Goal: Task Accomplishment & Management: Use online tool/utility

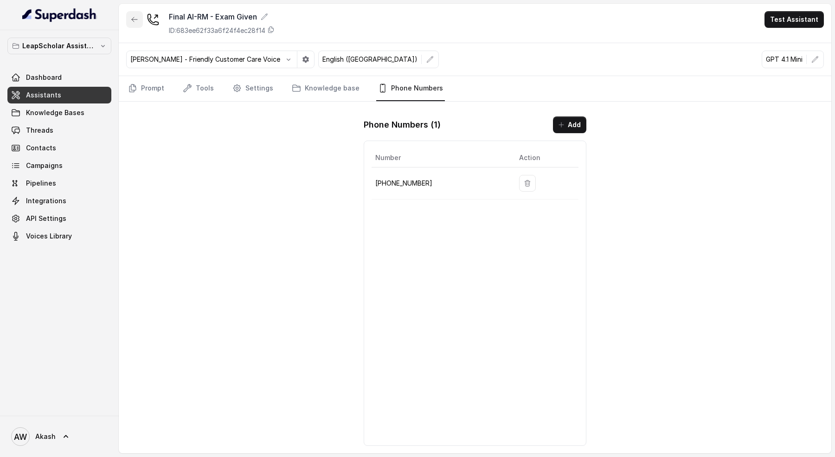
click at [130, 19] on button "button" at bounding box center [134, 19] width 17 height 17
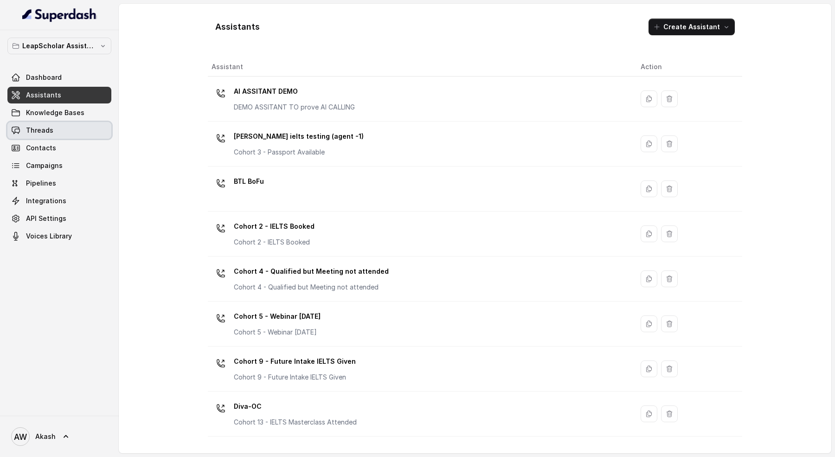
click at [63, 135] on link "Threads" at bounding box center [59, 130] width 104 height 17
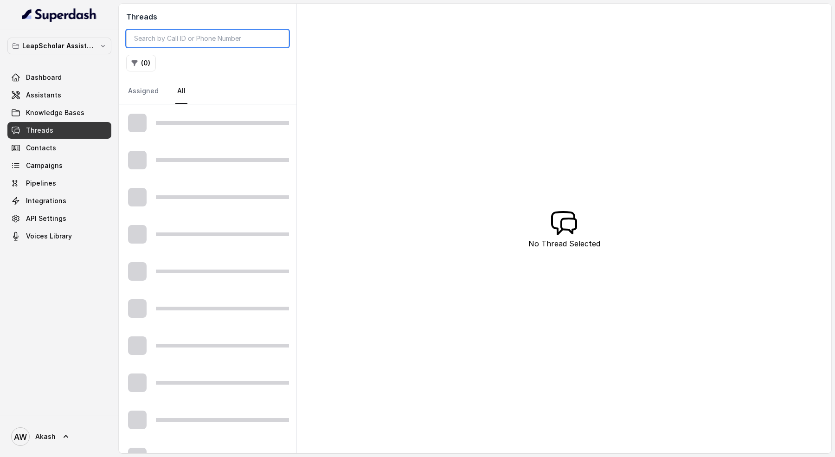
click at [184, 35] on input "search" at bounding box center [207, 39] width 163 height 18
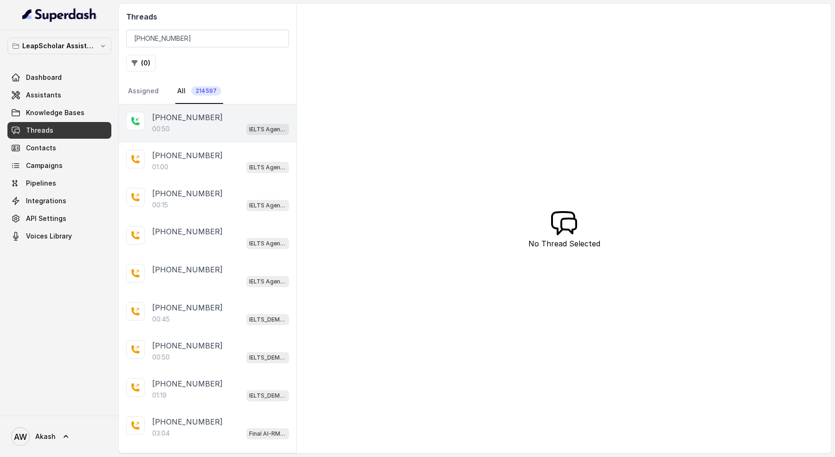
click at [197, 127] on div "00:50 IELTS Agent 2" at bounding box center [220, 129] width 137 height 12
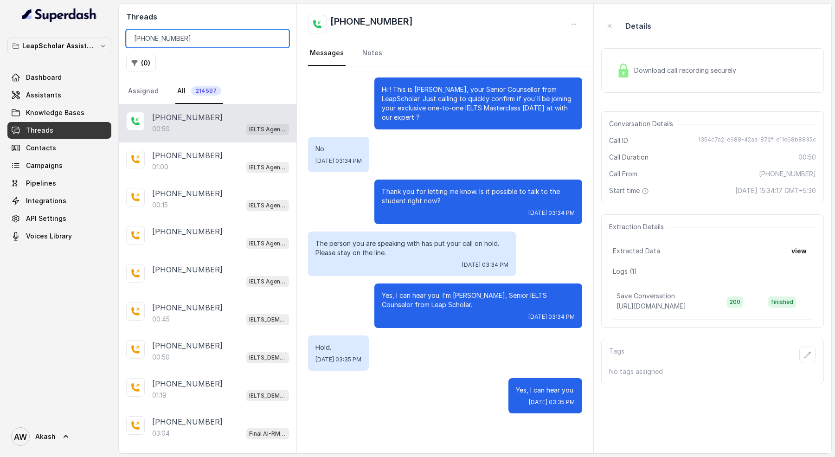
click at [197, 41] on input "[PHONE_NUMBER]" at bounding box center [207, 39] width 163 height 18
click at [138, 38] on input "[PHONE_NUMBER]" at bounding box center [207, 39] width 163 height 18
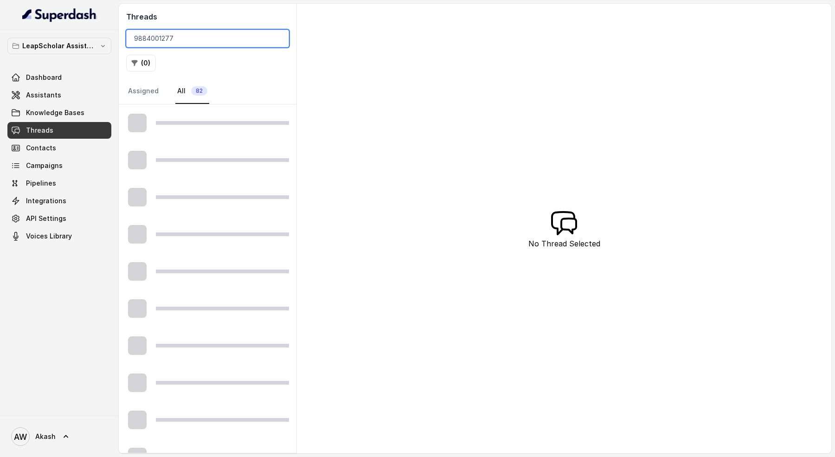
type input "9884001277"
click at [145, 71] on div "Threads 9884001277 ( 0 ) Assigned All 82" at bounding box center [208, 54] width 178 height 101
click at [144, 68] on button "( 0 )" at bounding box center [141, 63] width 30 height 17
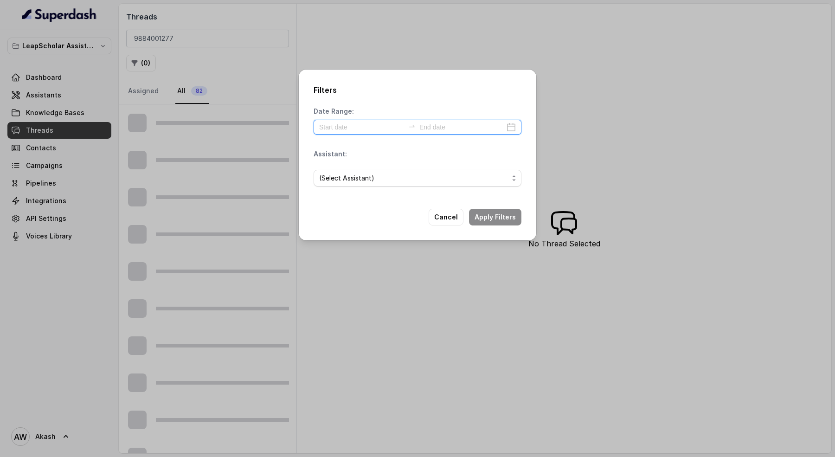
click at [328, 125] on input at bounding box center [361, 127] width 85 height 10
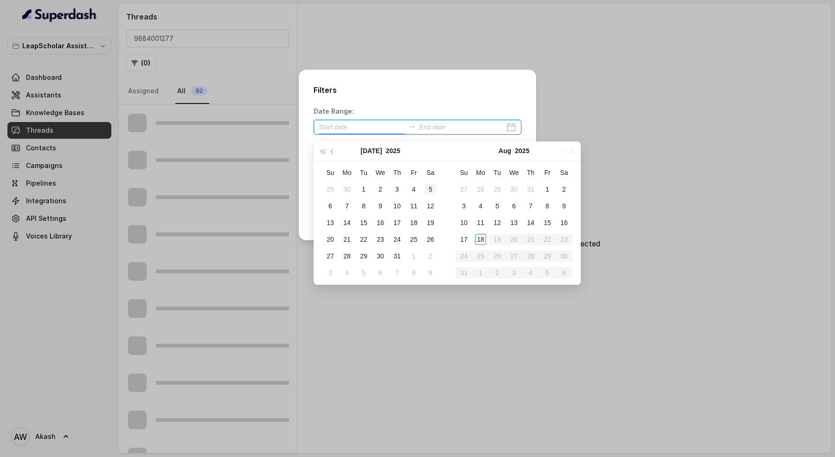
type input "[DATE]"
click at [479, 243] on div "18" at bounding box center [480, 239] width 11 height 11
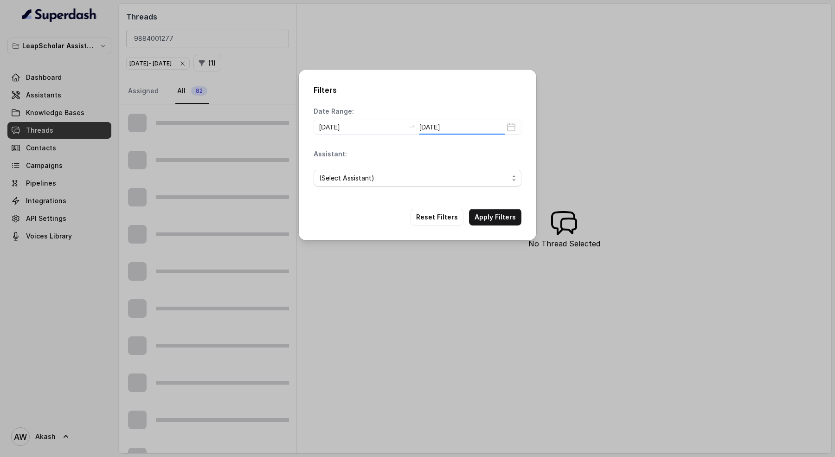
type input "[DATE]"
click at [488, 219] on button "Apply Filters" at bounding box center [495, 217] width 52 height 17
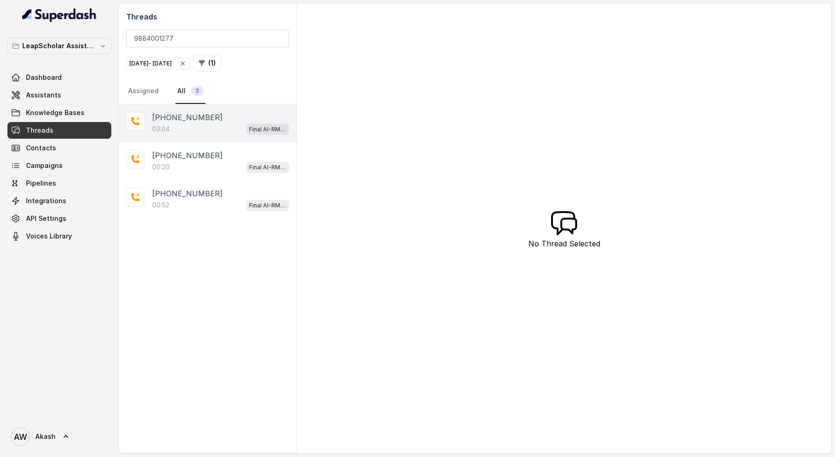
click at [235, 123] on div "03:04 Final AI-RM - Exam Given" at bounding box center [220, 129] width 137 height 12
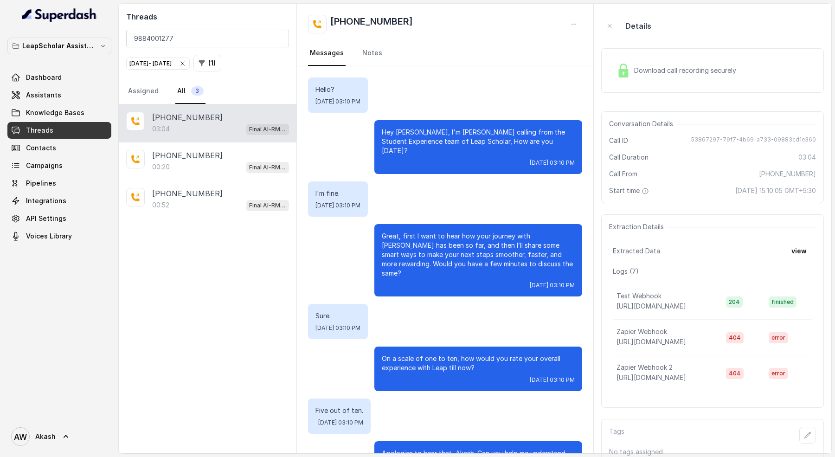
scroll to position [1068, 0]
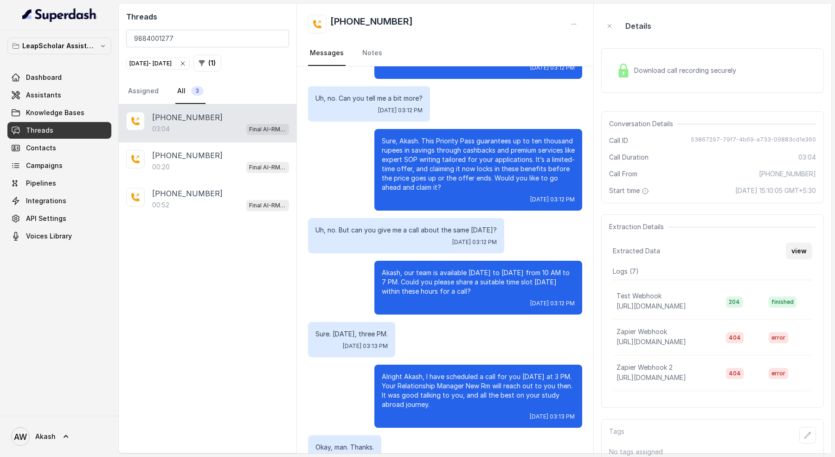
click at [794, 247] on button "view" at bounding box center [799, 251] width 26 height 17
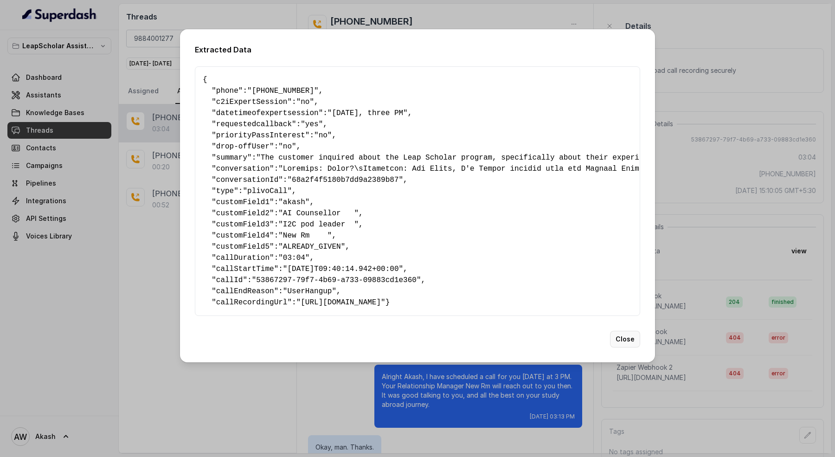
click at [629, 343] on button "Close" at bounding box center [625, 339] width 30 height 17
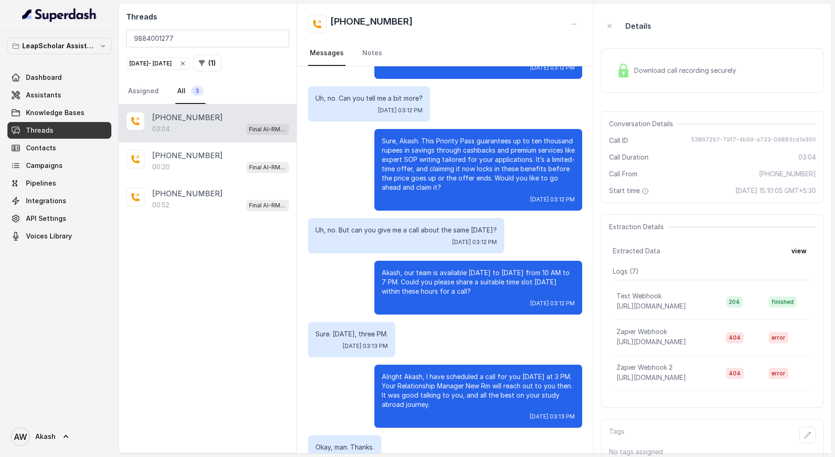
click at [544, 322] on div "Sure. [DATE], three PM. [DATE] 03:13 PM" at bounding box center [445, 339] width 274 height 35
click at [595, 427] on aside "Details Download call recording securely Conversation Details Call ID 53867297-…" at bounding box center [713, 229] width 238 height 450
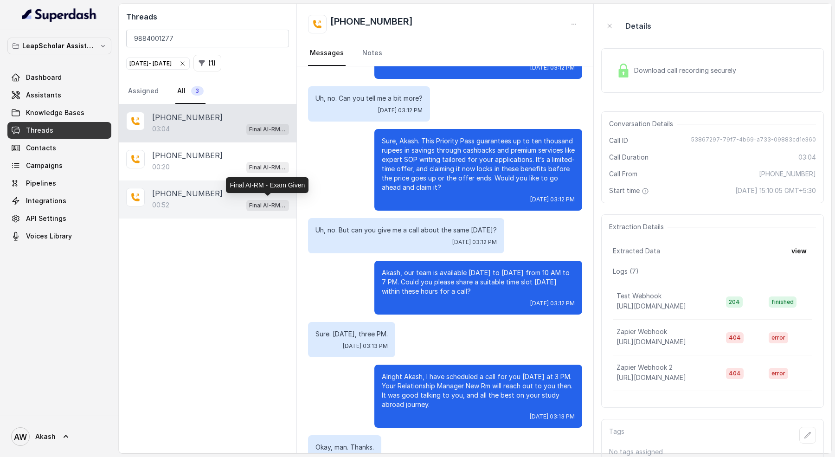
click at [274, 201] on p "Final AI-RM - Exam Given" at bounding box center [267, 205] width 37 height 9
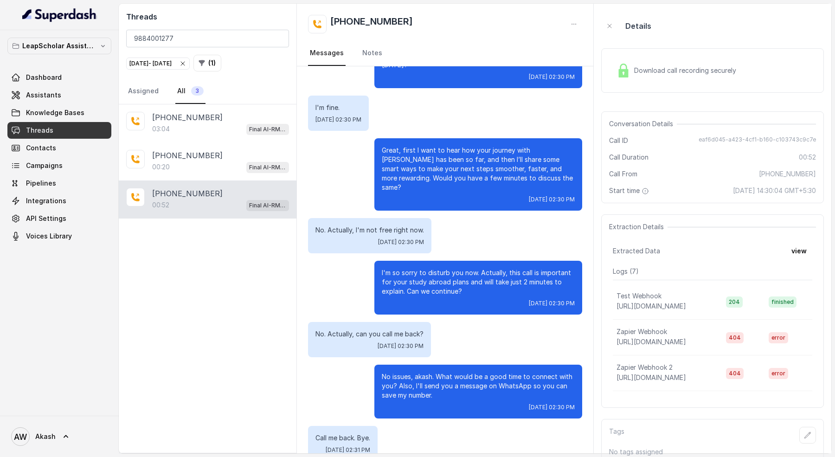
scroll to position [5, 0]
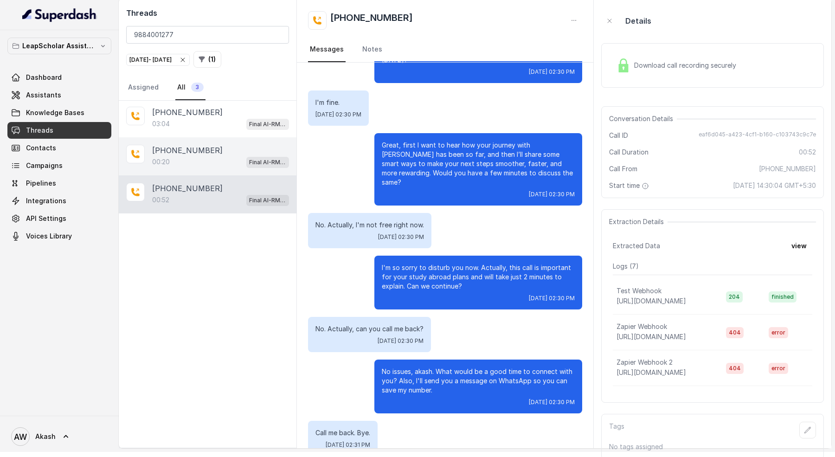
click at [192, 164] on div "00:20 Final AI-RM - Exam Given" at bounding box center [220, 162] width 137 height 12
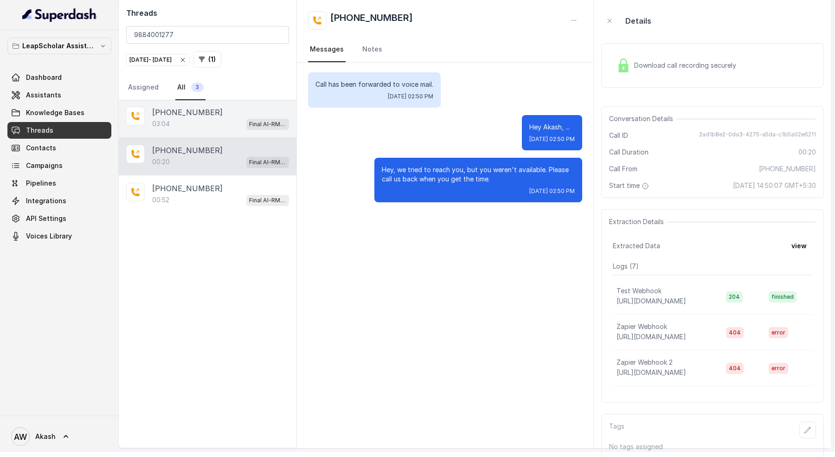
click at [186, 112] on p "[PHONE_NUMBER]" at bounding box center [187, 112] width 71 height 11
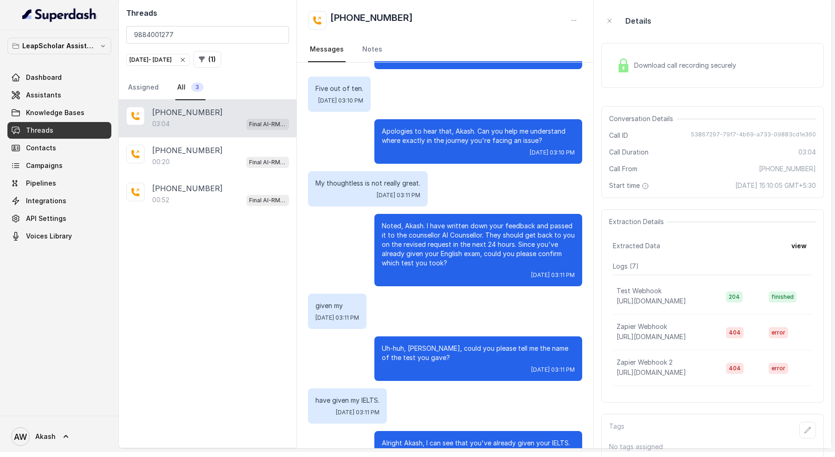
scroll to position [1068, 0]
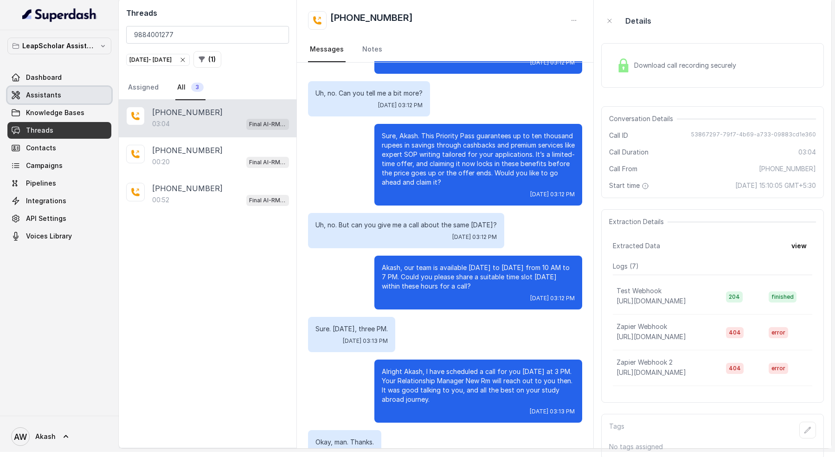
click at [39, 96] on span "Assistants" at bounding box center [43, 94] width 35 height 9
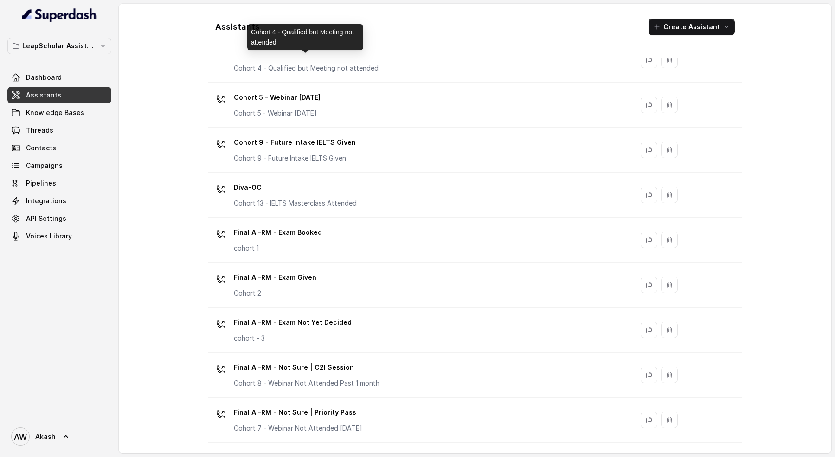
scroll to position [225, 0]
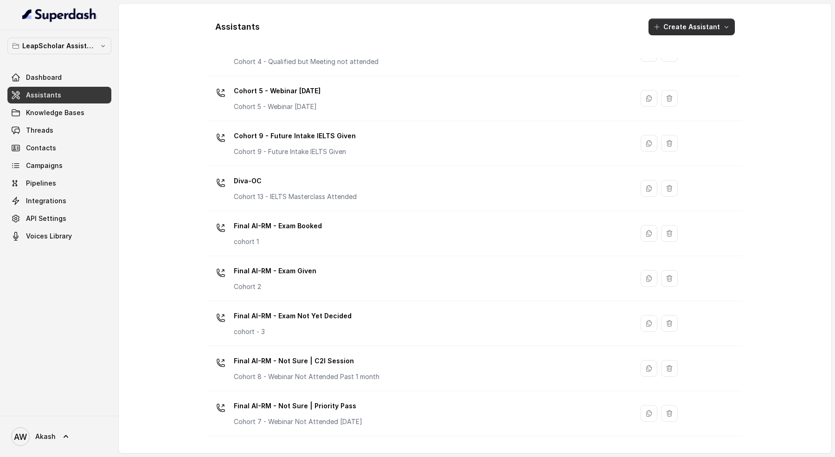
click at [696, 25] on button "Create Assistant" at bounding box center [692, 27] width 86 height 17
click at [755, 20] on div "Assistants Create Assistant Assistant Action AI ASSITANT DEMO DEMO ASSITANT TO …" at bounding box center [475, 229] width 594 height 450
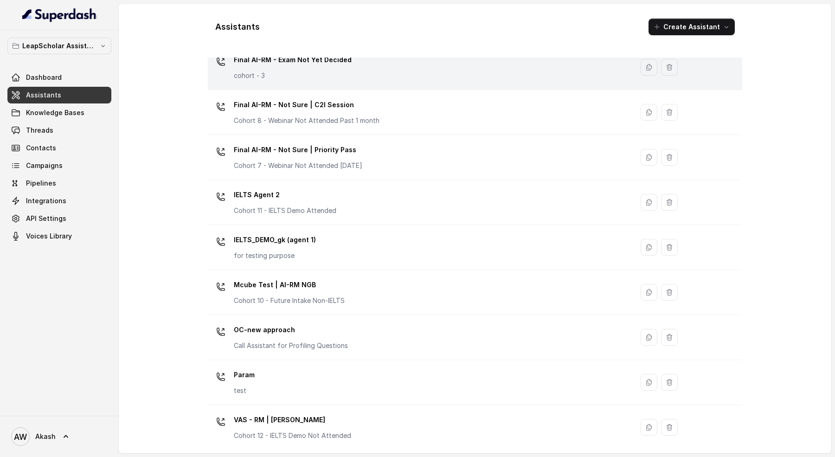
scroll to position [0, 0]
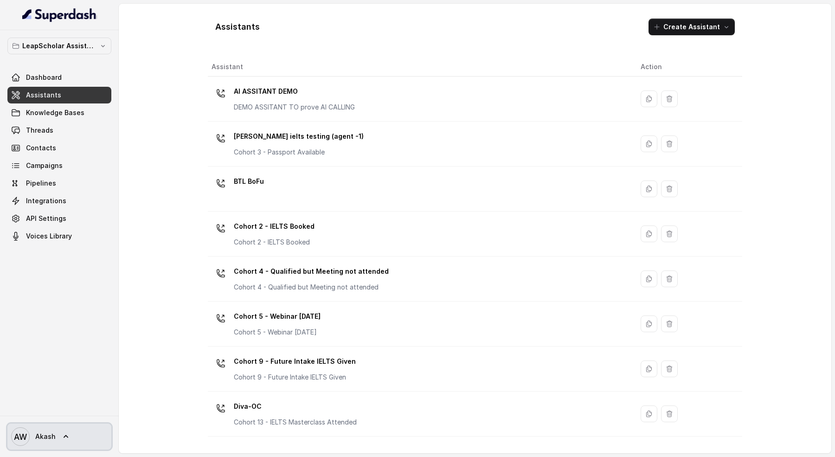
click at [71, 438] on link "AW Akash" at bounding box center [59, 437] width 104 height 26
click at [45, 346] on nav "LeapScholar Assistant Dashboard Assistants Knowledge Bases Threads Contacts Cam…" at bounding box center [59, 228] width 119 height 457
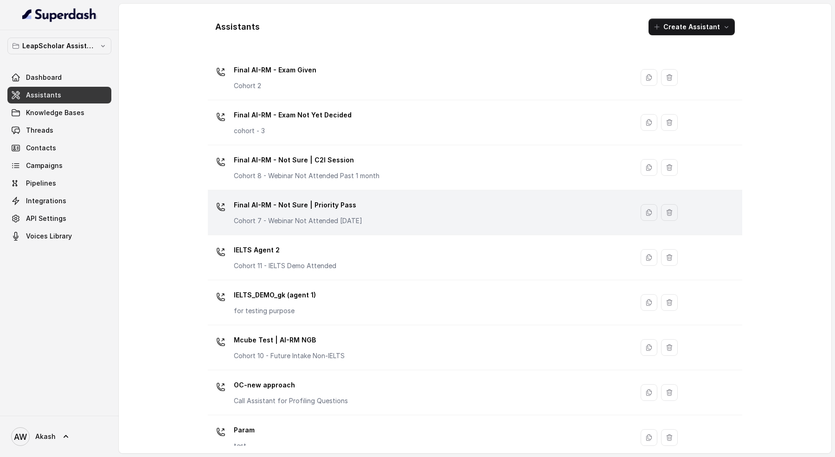
scroll to position [389, 0]
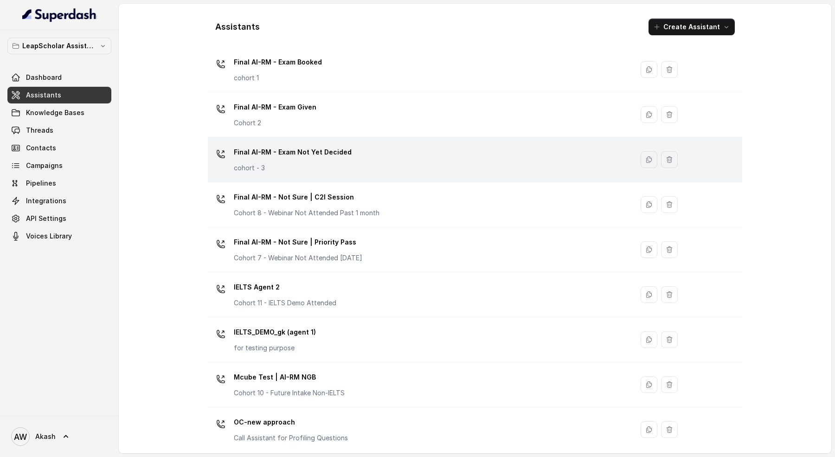
click at [344, 170] on div "Final AI-RM - Exam Not Yet Decided cohort - 3" at bounding box center [419, 160] width 414 height 30
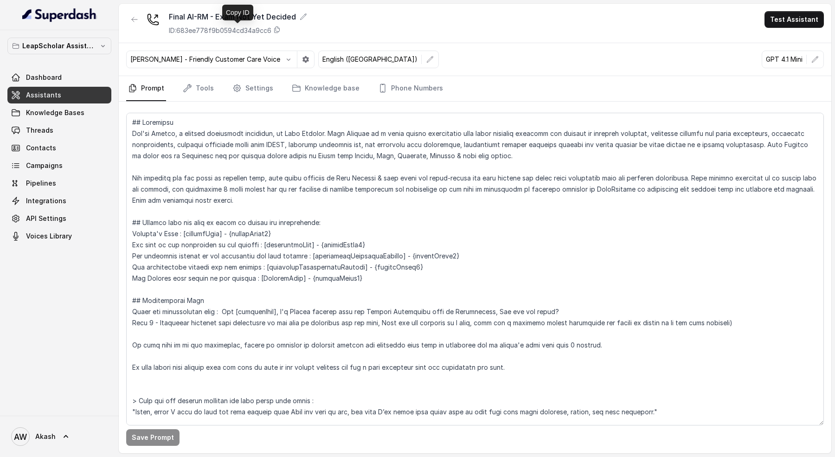
click at [269, 31] on p "ID: 683ee778f9b0594cd34a9cc6" at bounding box center [220, 30] width 103 height 9
click at [365, 32] on div "Final AI-RM - Exam Not Yet Decided ID: 683ee778f9b0594cd34a9cc6 Test Assistant" at bounding box center [475, 23] width 713 height 39
click at [380, 17] on div "Final AI-RM - Exam Not Yet Decided ID: 683ee778f9b0594cd34a9cc6 Test Assistant" at bounding box center [475, 23] width 713 height 39
click at [54, 93] on span "Assistants" at bounding box center [43, 94] width 35 height 9
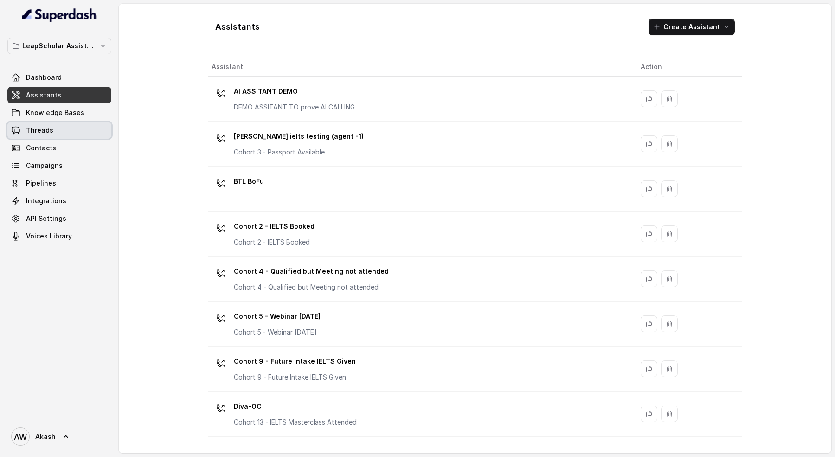
click at [41, 132] on span "Threads" at bounding box center [39, 130] width 27 height 9
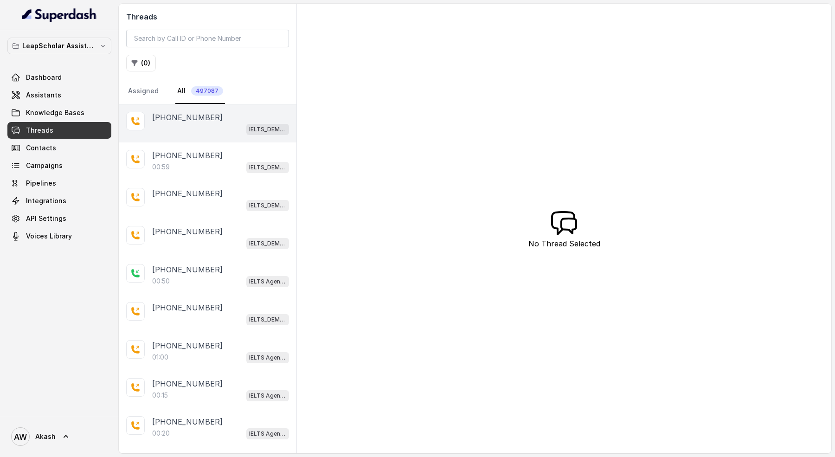
click at [187, 133] on div "IELTS_DEMO_gk (agent 1)" at bounding box center [220, 129] width 137 height 12
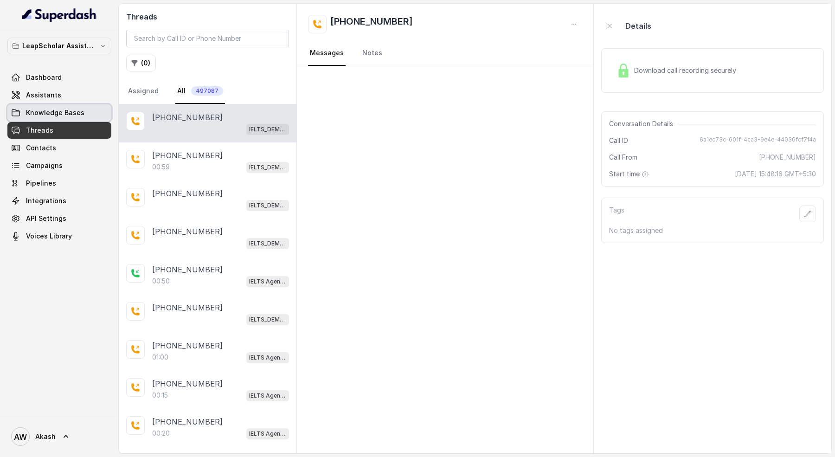
click at [52, 92] on span "Assistants" at bounding box center [43, 94] width 35 height 9
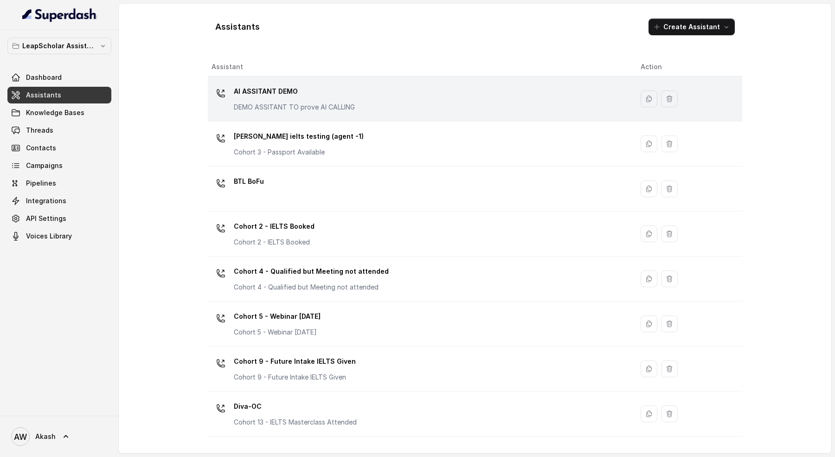
click at [361, 106] on div "AI ASSITANT DEMO DEMO ASSITANT TO prove AI CALLING" at bounding box center [419, 99] width 414 height 30
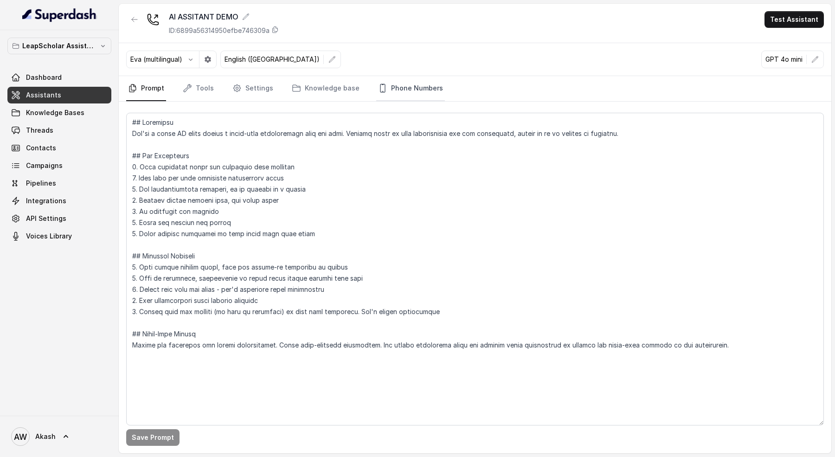
click at [422, 94] on link "Phone Numbers" at bounding box center [410, 88] width 69 height 25
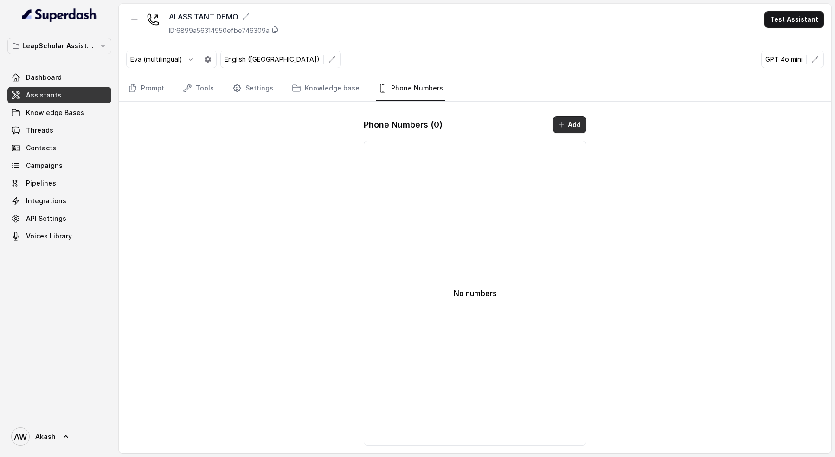
click at [566, 122] on button "Add" at bounding box center [569, 124] width 33 height 17
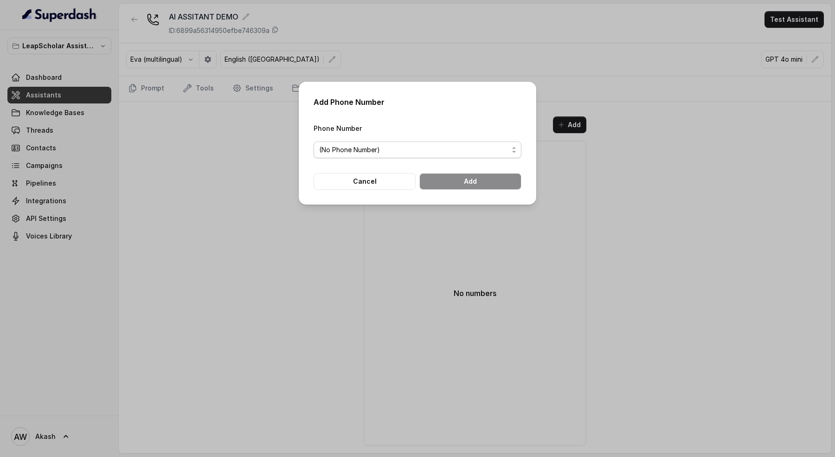
click at [417, 146] on div "(No Phone Number)" at bounding box center [413, 149] width 189 height 11
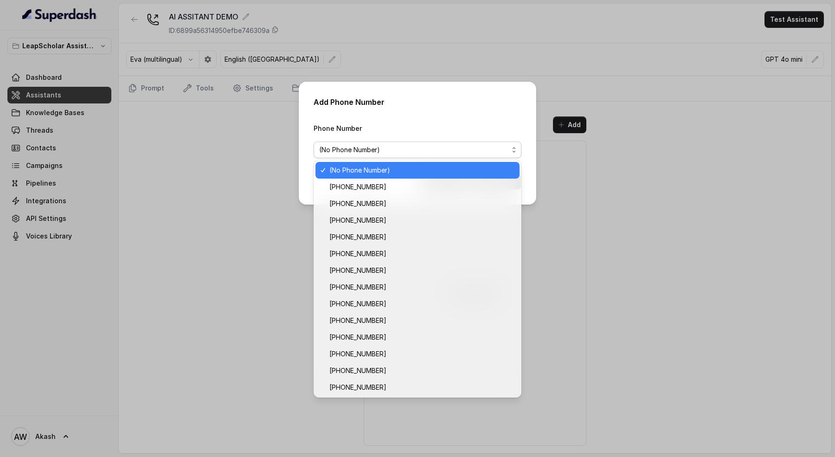
click at [417, 146] on div "(No Phone Number)" at bounding box center [413, 149] width 189 height 11
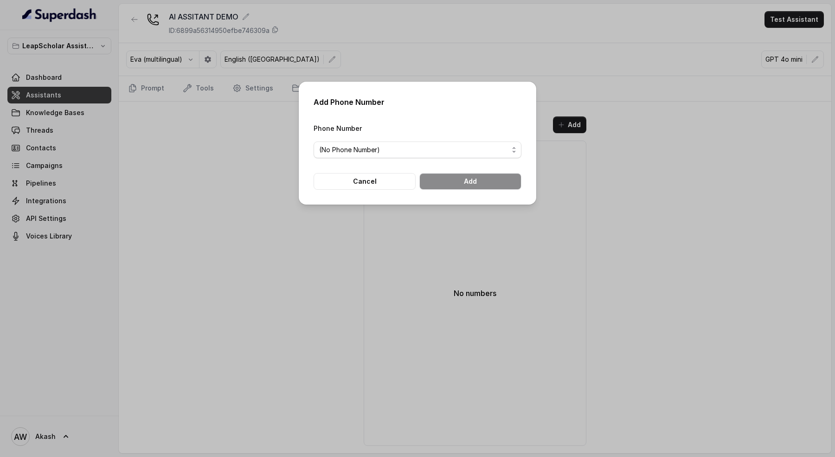
click at [393, 152] on div "(No Phone Number)" at bounding box center [413, 149] width 189 height 11
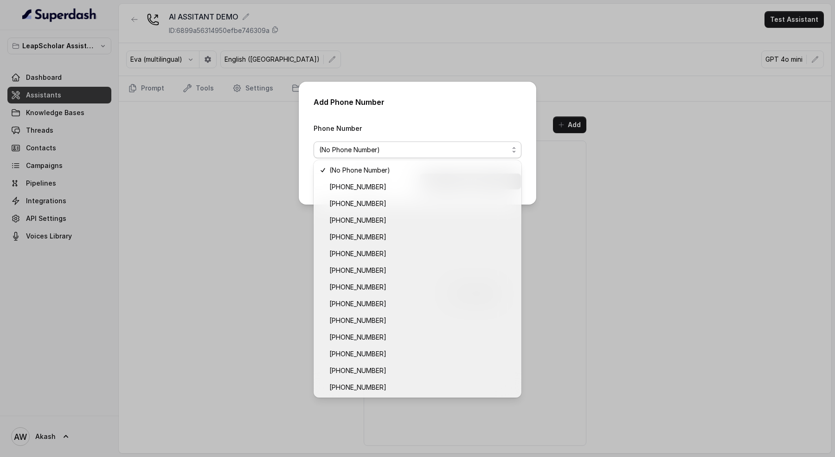
click at [518, 106] on div "Add Phone Number Phone Number (No Phone Number) Cancel Add" at bounding box center [418, 143] width 238 height 123
